Goal: Task Accomplishment & Management: Complete application form

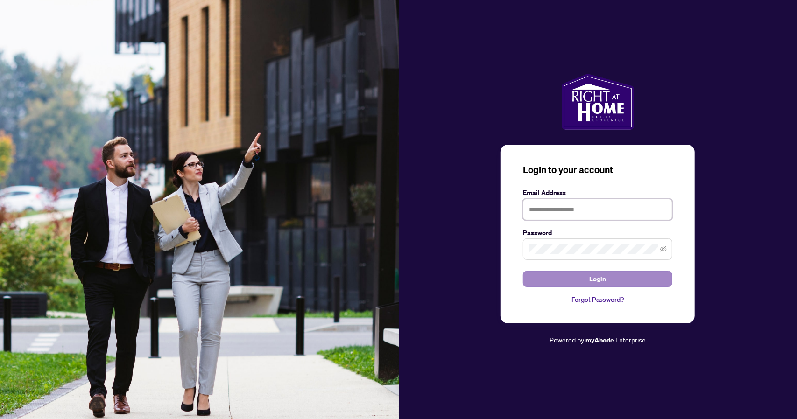
type input "**********"
click at [620, 273] on button "Login" at bounding box center [597, 279] width 149 height 16
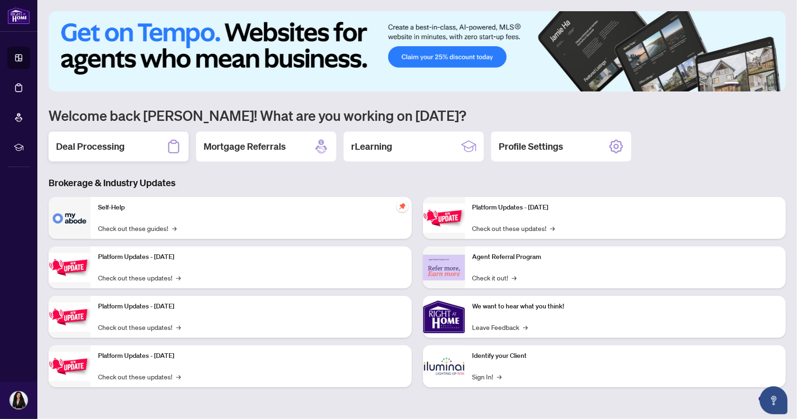
click at [101, 148] on h2 "Deal Processing" at bounding box center [90, 146] width 69 height 13
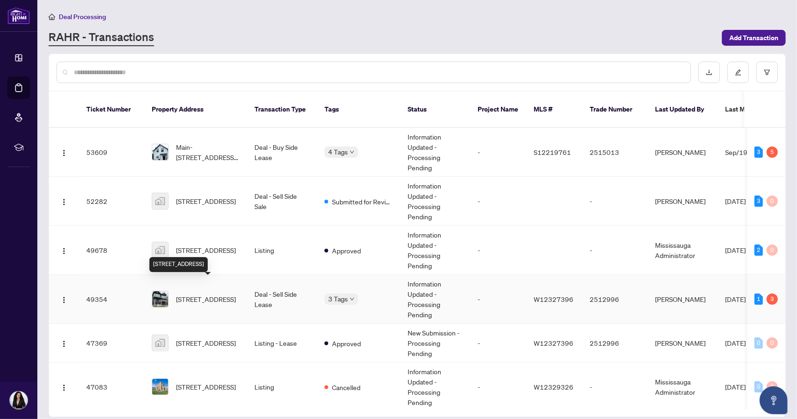
click at [196, 294] on span "[STREET_ADDRESS]" at bounding box center [206, 299] width 60 height 10
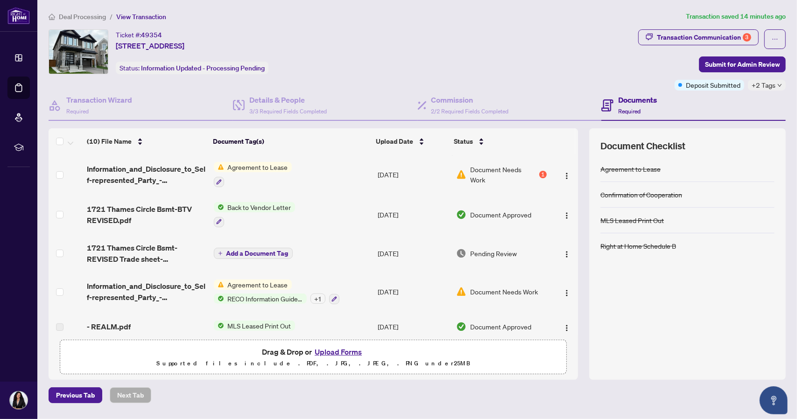
click at [527, 171] on span "Document Needs Work" at bounding box center [503, 174] width 67 height 21
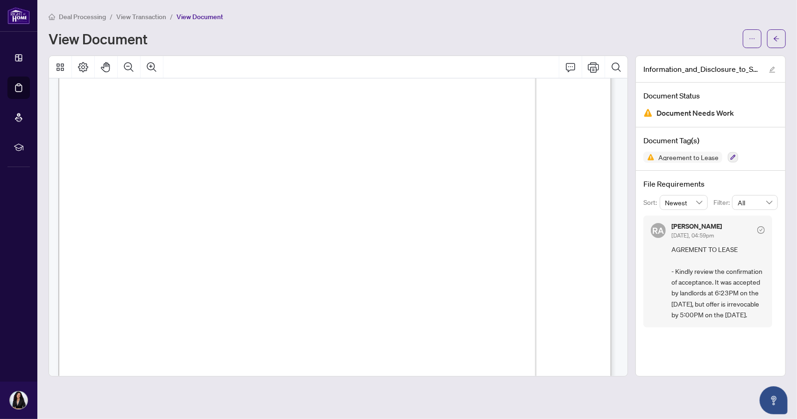
scroll to position [3080, 0]
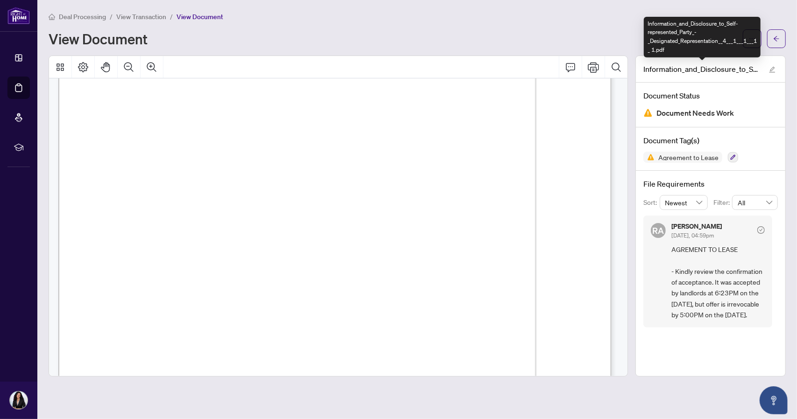
click at [753, 40] on div "Information_and_Disclosure_to_Self-represented_Party_-_Designated_Representatio…" at bounding box center [702, 37] width 117 height 41
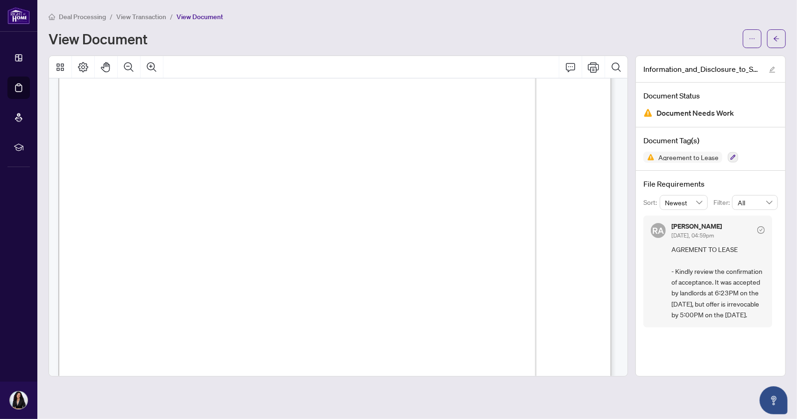
click at [769, 17] on div "Deal Processing / View Transaction / View Document" at bounding box center [418, 16] width 738 height 11
click at [754, 37] on icon "ellipsis" at bounding box center [752, 39] width 7 height 7
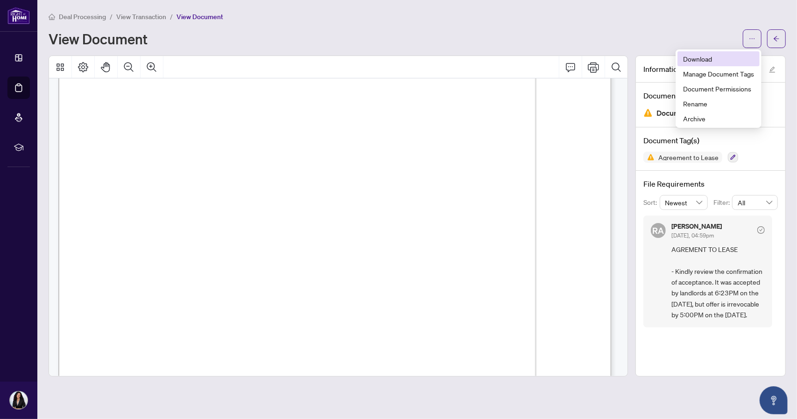
click at [711, 54] on span "Download" at bounding box center [718, 59] width 71 height 10
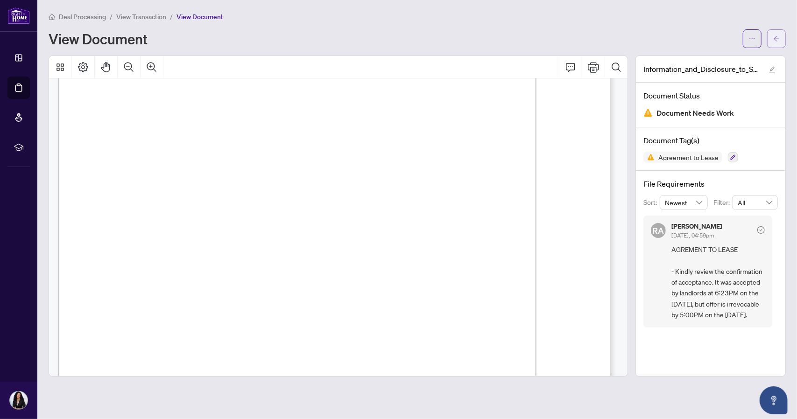
click at [781, 43] on button "button" at bounding box center [776, 38] width 19 height 19
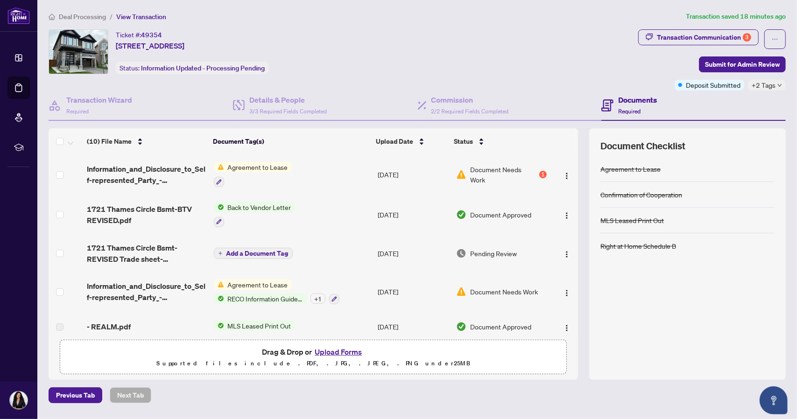
click at [326, 348] on button "Upload Forms" at bounding box center [338, 352] width 53 height 12
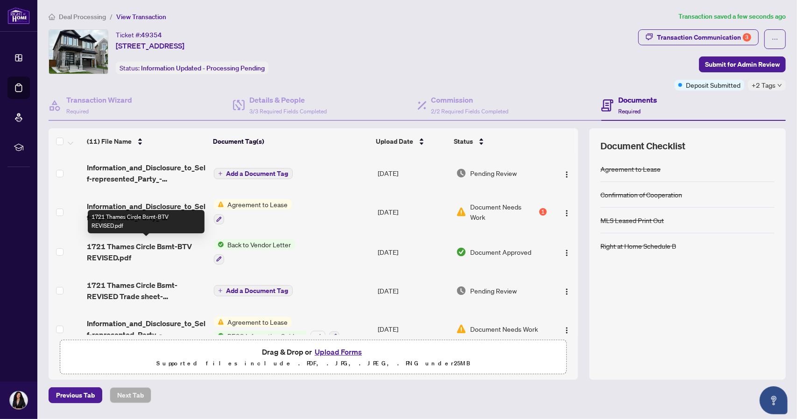
click at [151, 243] on span "1721 Thames Circle Bsmt-BTV REVISED.pdf" at bounding box center [147, 252] width 120 height 22
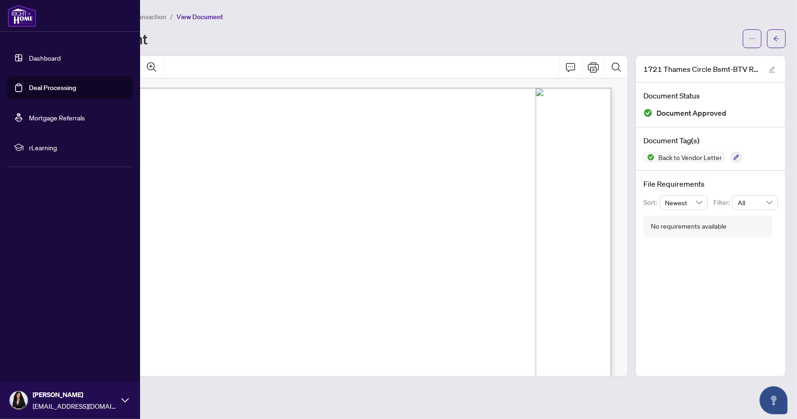
click at [52, 58] on link "Dashboard" at bounding box center [45, 58] width 32 height 8
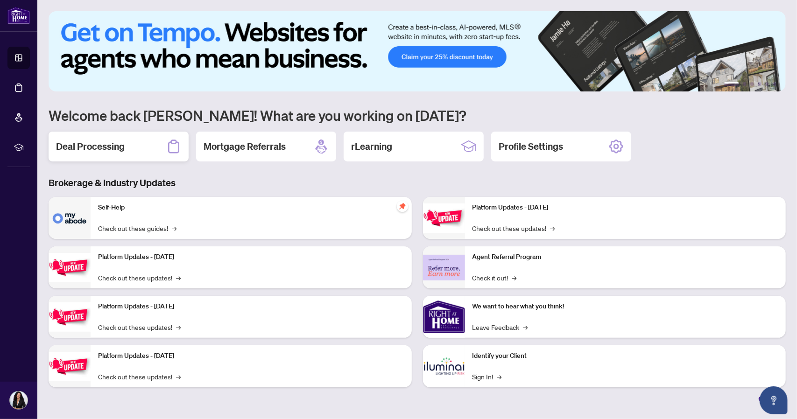
click at [111, 142] on h2 "Deal Processing" at bounding box center [90, 146] width 69 height 13
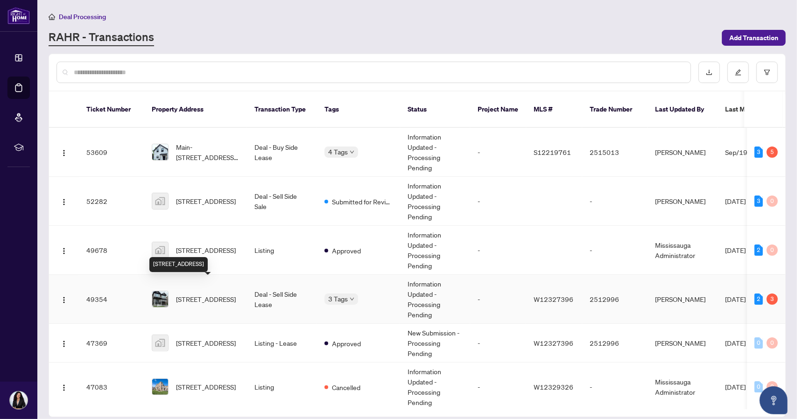
click at [213, 294] on span "[STREET_ADDRESS]" at bounding box center [206, 299] width 60 height 10
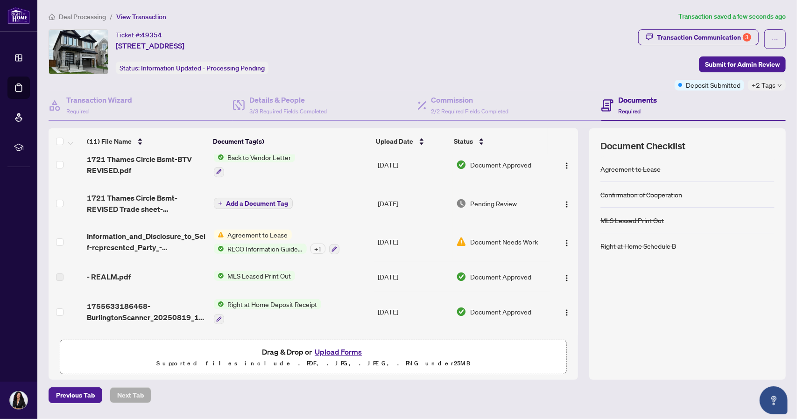
scroll to position [88, 0]
click at [158, 199] on span "1721 Thames Circle Bsmt-REVISED Trade sheet-[PERSON_NAME] to review.pdf" at bounding box center [147, 203] width 120 height 22
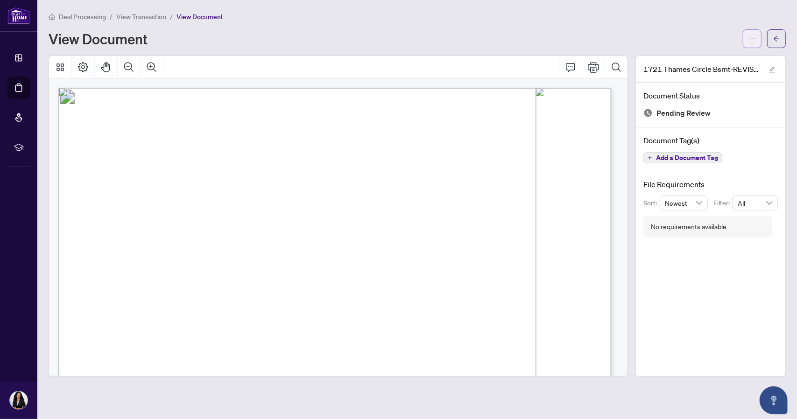
click at [753, 36] on icon "ellipsis" at bounding box center [752, 39] width 7 height 7
click at [708, 59] on span "Download" at bounding box center [718, 59] width 71 height 10
click at [782, 34] on button "button" at bounding box center [776, 38] width 19 height 19
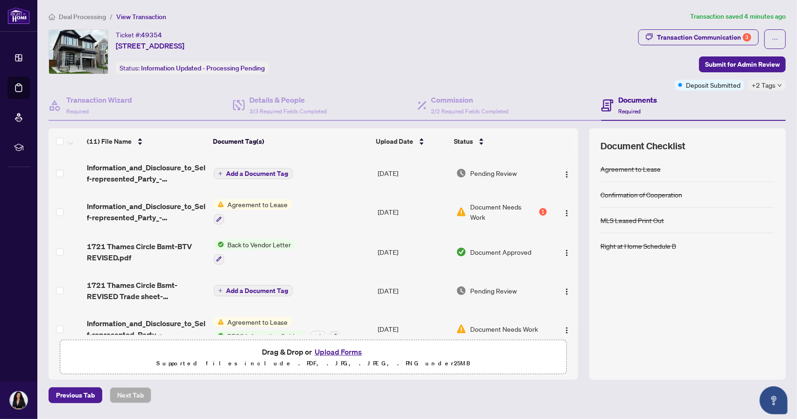
click at [339, 351] on button "Upload Forms" at bounding box center [338, 352] width 53 height 12
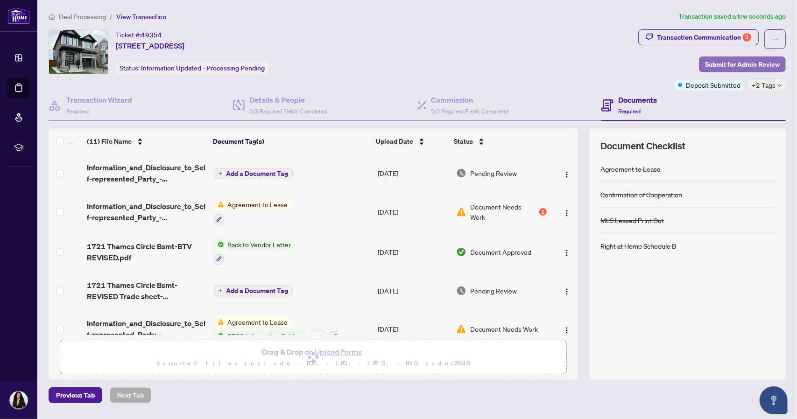
click at [724, 62] on span "Submit for Admin Review" at bounding box center [742, 64] width 75 height 15
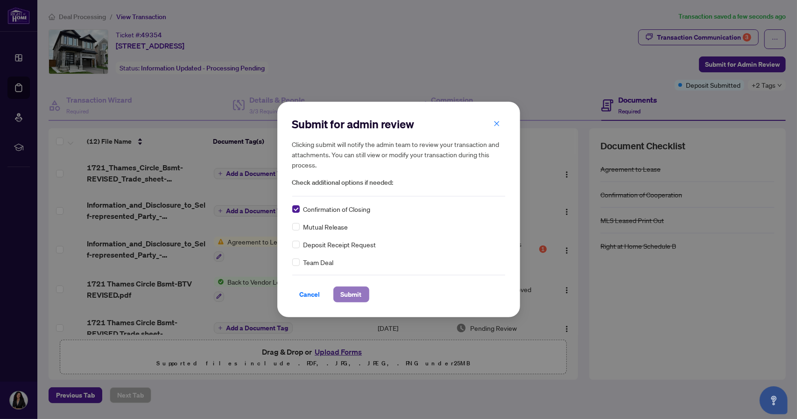
click at [350, 293] on span "Submit" at bounding box center [351, 294] width 21 height 15
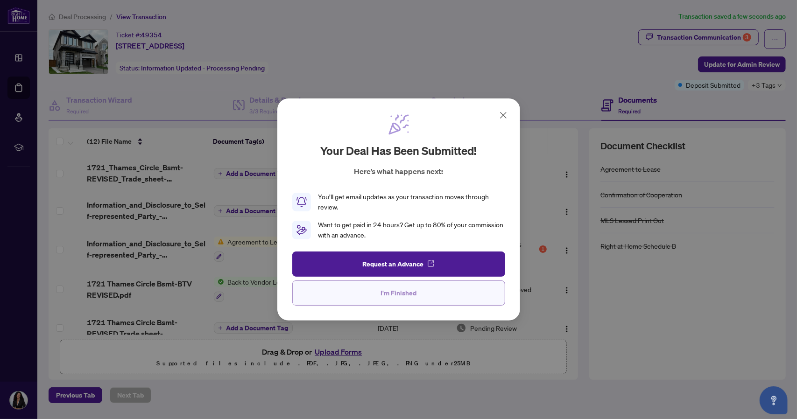
click at [395, 287] on span "I'm Finished" at bounding box center [399, 293] width 36 height 15
